Goal: Browse casually

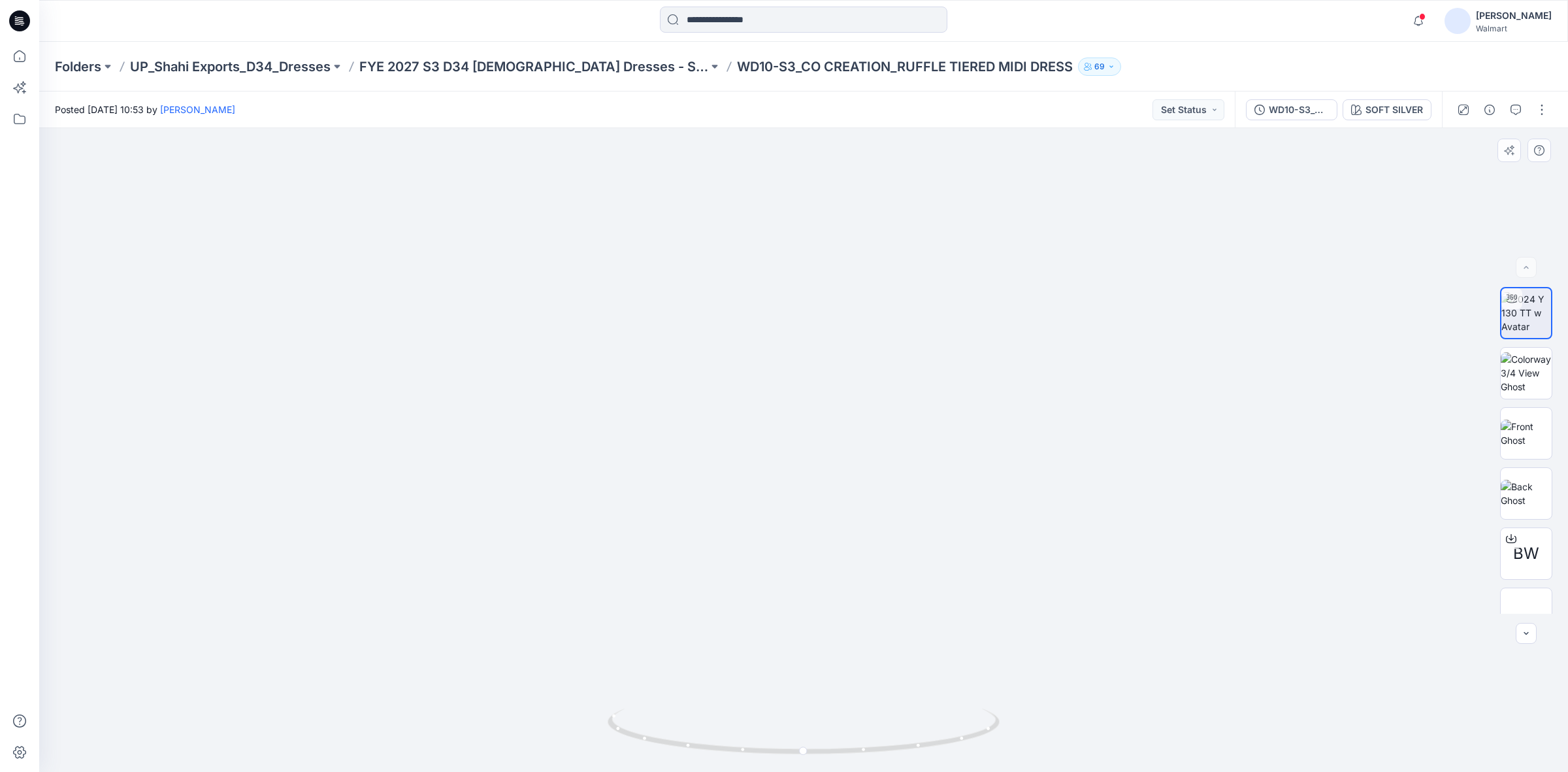
drag, startPoint x: 1380, startPoint y: 436, endPoint x: 1355, endPoint y: 438, distance: 25.1
drag, startPoint x: 801, startPoint y: 752, endPoint x: 1216, endPoint y: 754, distance: 415.0
click at [1216, 754] on div at bounding box center [803, 449] width 1528 height 643
drag, startPoint x: 826, startPoint y: 752, endPoint x: 1147, endPoint y: 445, distance: 444.2
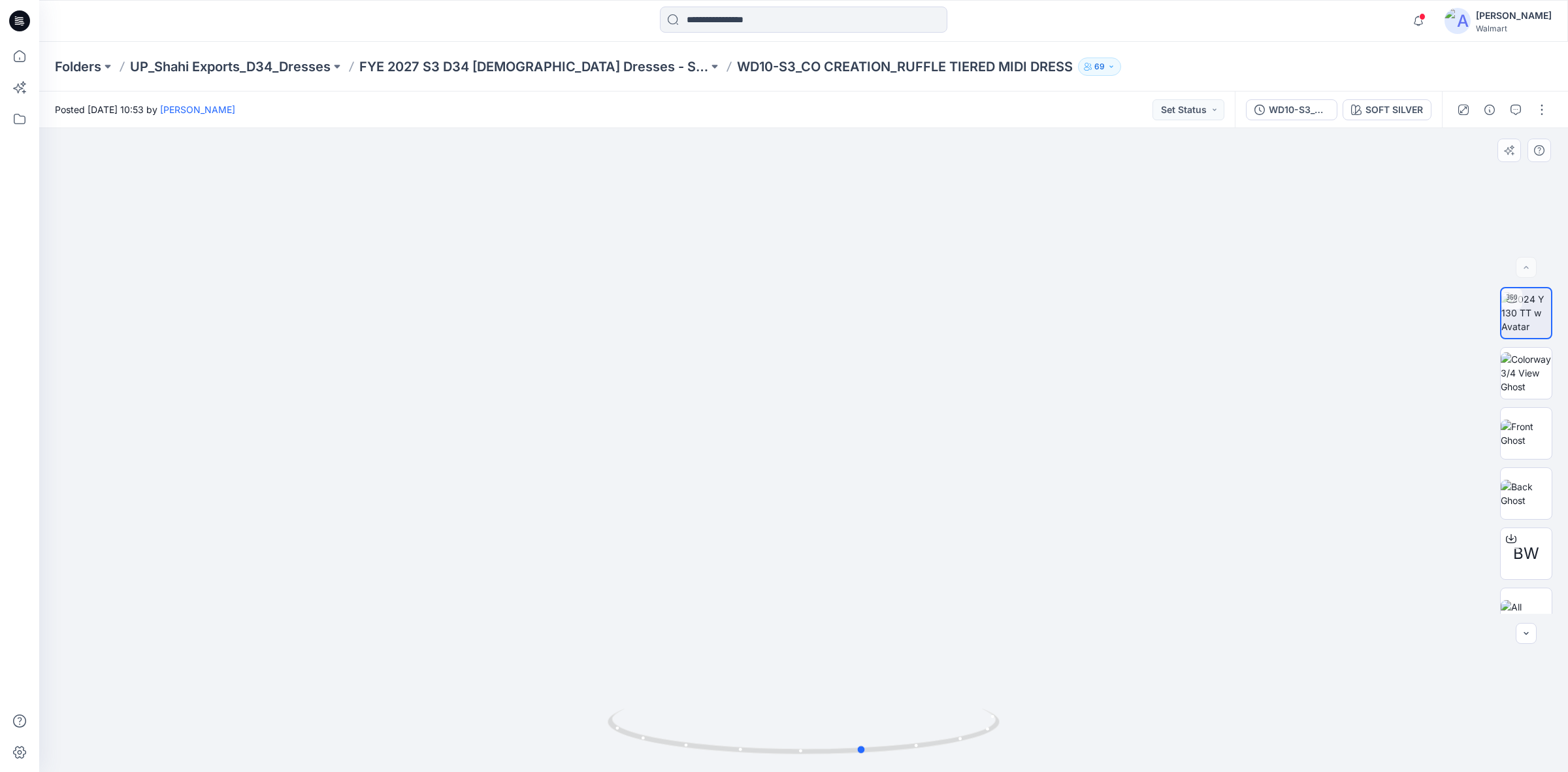
click at [874, 720] on icon at bounding box center [805, 732] width 396 height 49
drag, startPoint x: 1232, startPoint y: 292, endPoint x: 1262, endPoint y: 292, distance: 30.0
drag, startPoint x: 873, startPoint y: 752, endPoint x: 794, endPoint y: 720, distance: 85.2
click at [794, 720] on icon at bounding box center [805, 732] width 396 height 49
drag, startPoint x: 801, startPoint y: 749, endPoint x: 808, endPoint y: 726, distance: 24.0
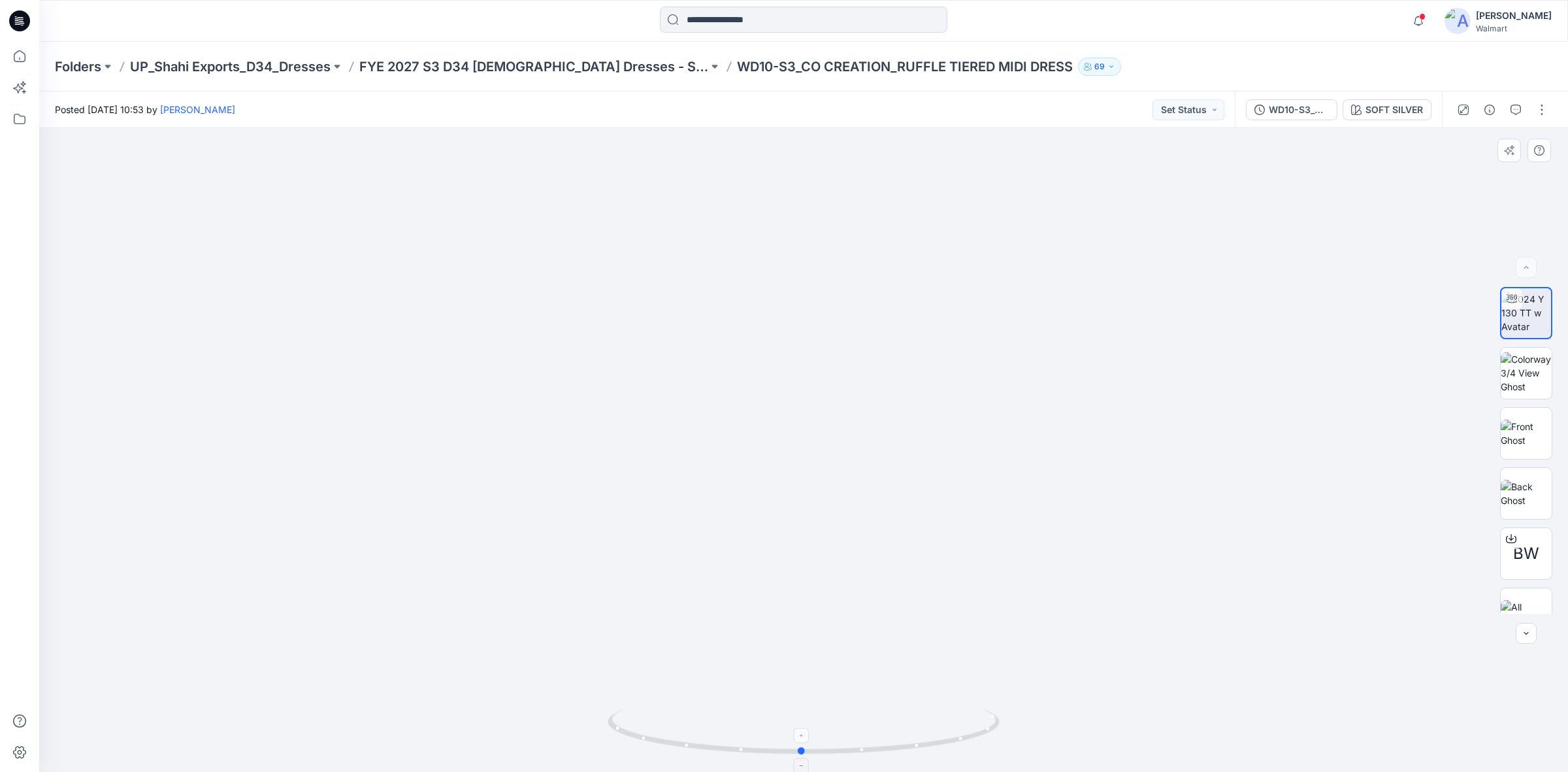
click at [808, 726] on icon at bounding box center [805, 732] width 396 height 49
click at [797, 748] on circle at bounding box center [796, 751] width 8 height 8
click at [1519, 421] on img at bounding box center [1526, 433] width 51 height 28
click at [1531, 486] on img at bounding box center [1526, 493] width 51 height 28
click at [1524, 303] on img at bounding box center [1526, 312] width 51 height 41
